Goal: Navigation & Orientation: Find specific page/section

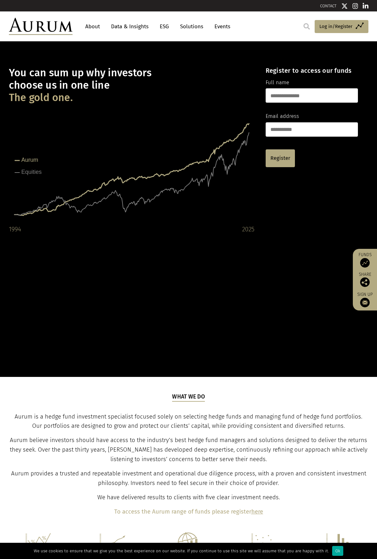
click at [94, 27] on link "About" at bounding box center [92, 27] width 21 height 12
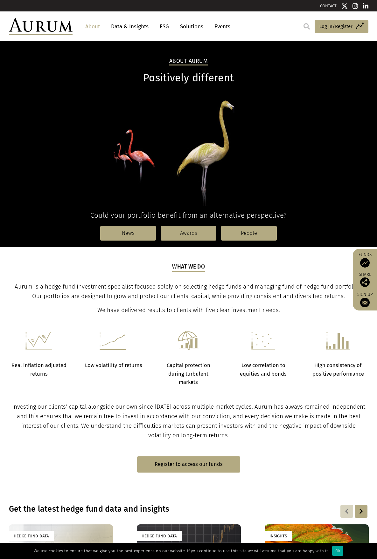
click at [124, 26] on link "Data & Insights" at bounding box center [130, 27] width 44 height 12
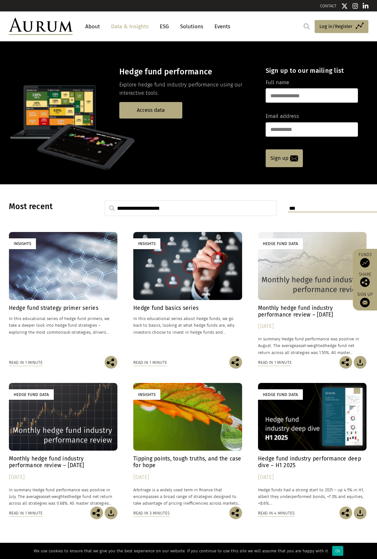
click at [94, 27] on link "About" at bounding box center [92, 27] width 21 height 12
click at [62, 27] on img at bounding box center [41, 26] width 64 height 17
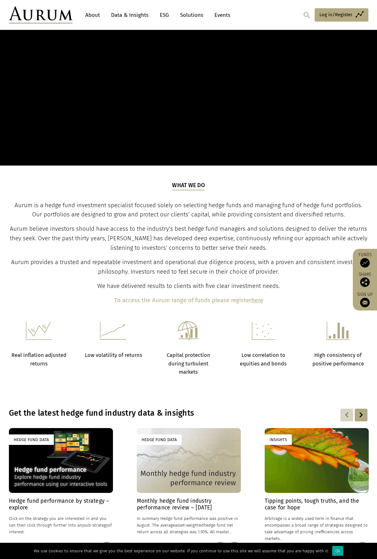
scroll to position [223, 0]
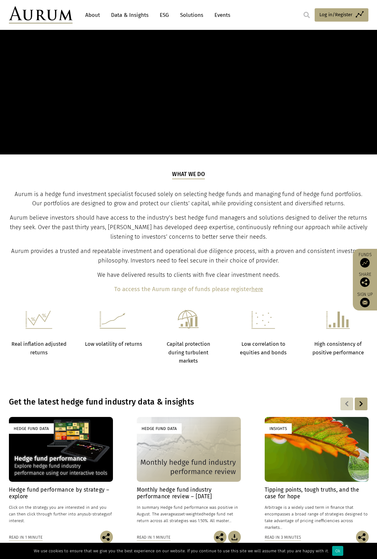
click at [258, 289] on b "here" at bounding box center [257, 289] width 12 height 7
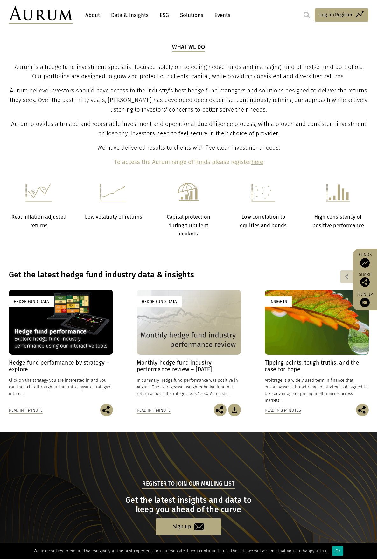
scroll to position [382, 0]
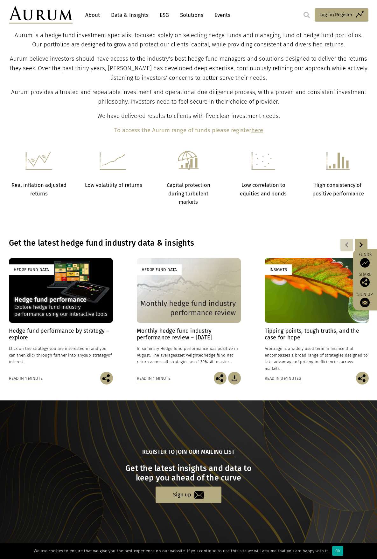
click at [364, 242] on div at bounding box center [361, 245] width 13 height 13
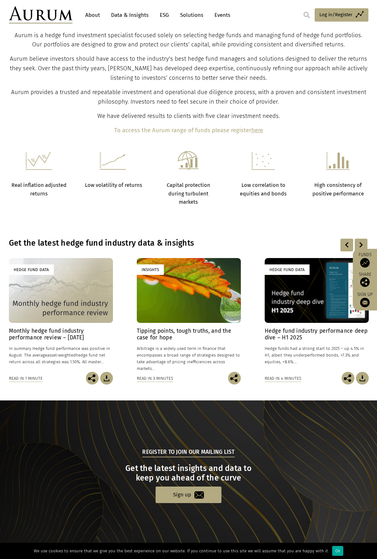
click at [364, 241] on div at bounding box center [361, 245] width 13 height 13
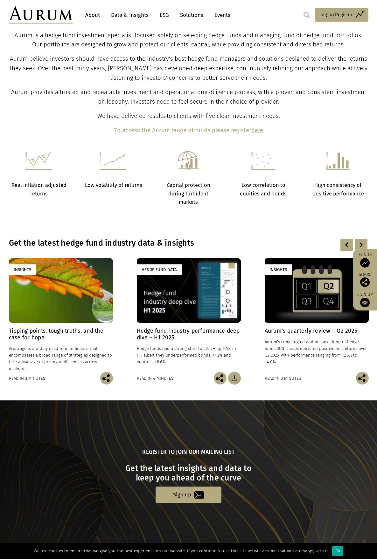
click at [364, 241] on div at bounding box center [361, 245] width 13 height 13
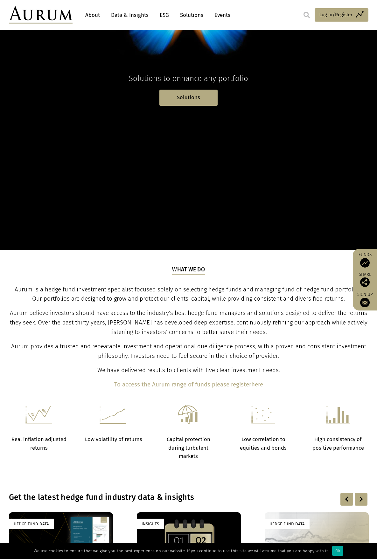
scroll to position [0, 0]
